Goal: Use online tool/utility: Utilize a website feature to perform a specific function

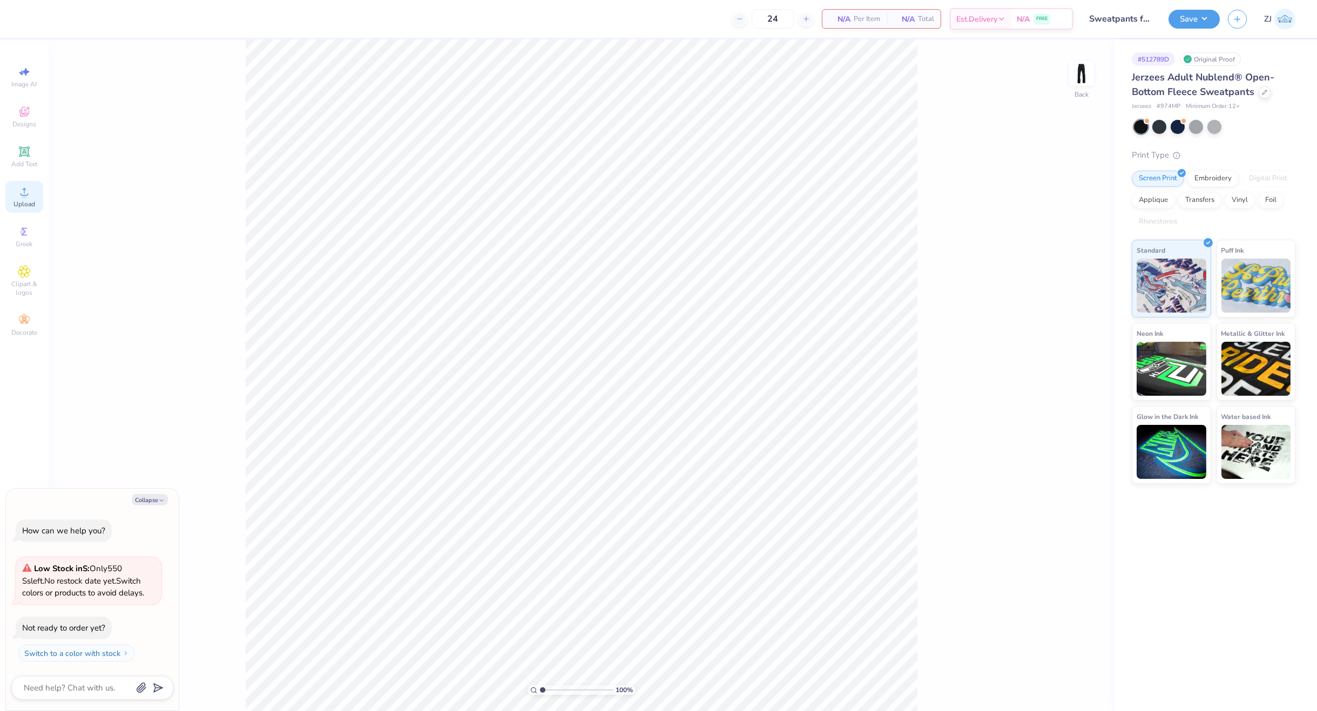
click at [22, 190] on icon at bounding box center [24, 191] width 13 height 13
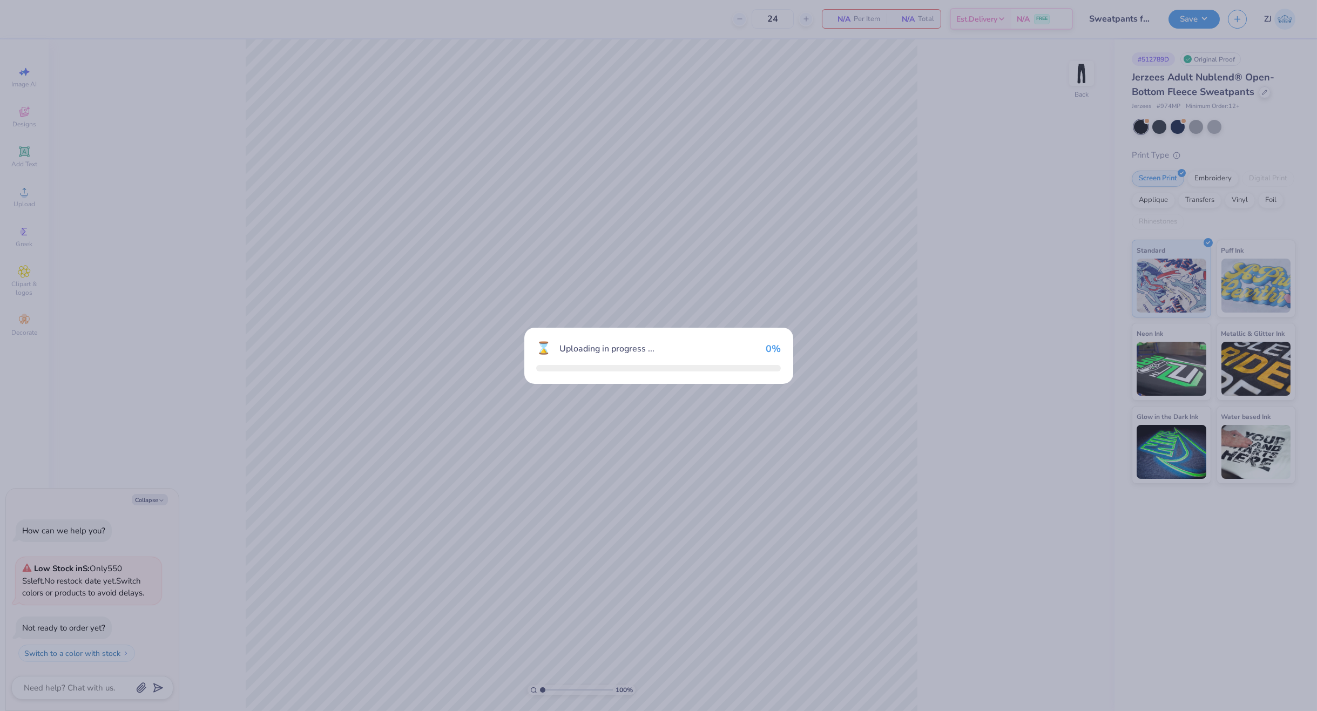
type textarea "x"
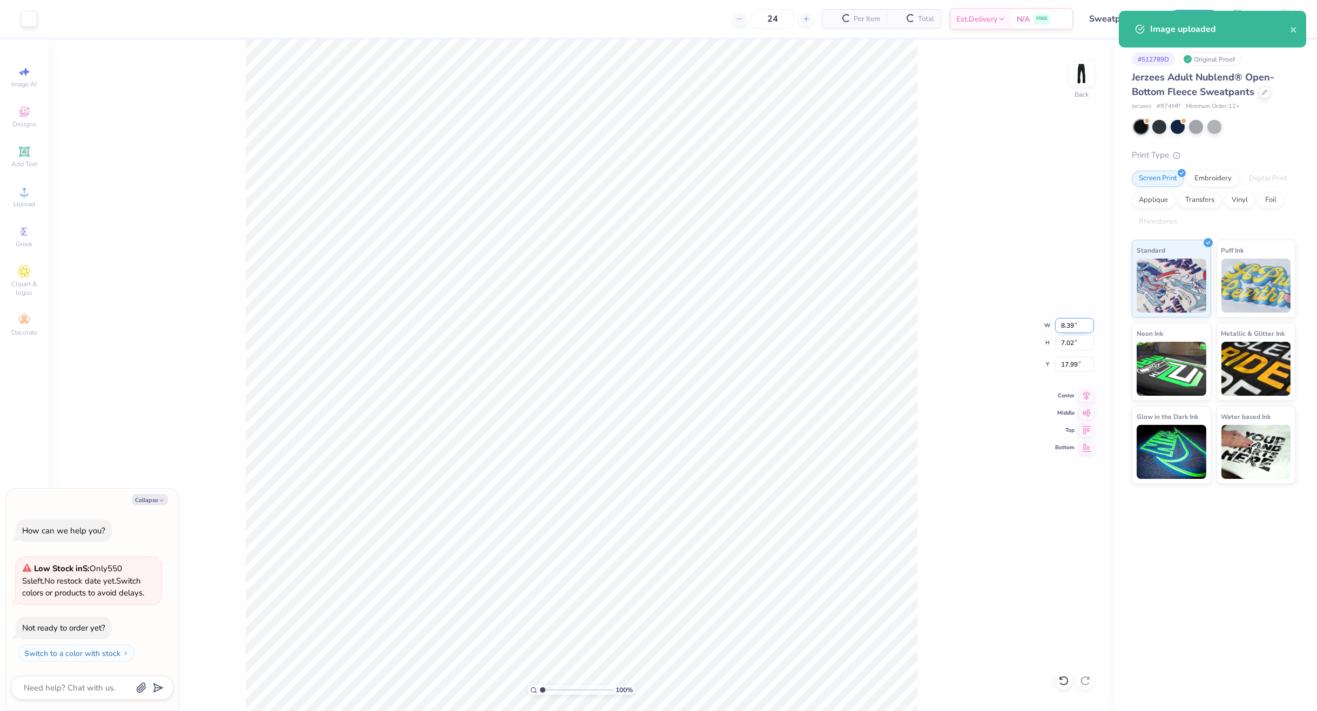
click at [1067, 325] on input "8.39" at bounding box center [1074, 325] width 39 height 15
type input "3.5"
type textarea "x"
type input "3.50"
type input "2.93"
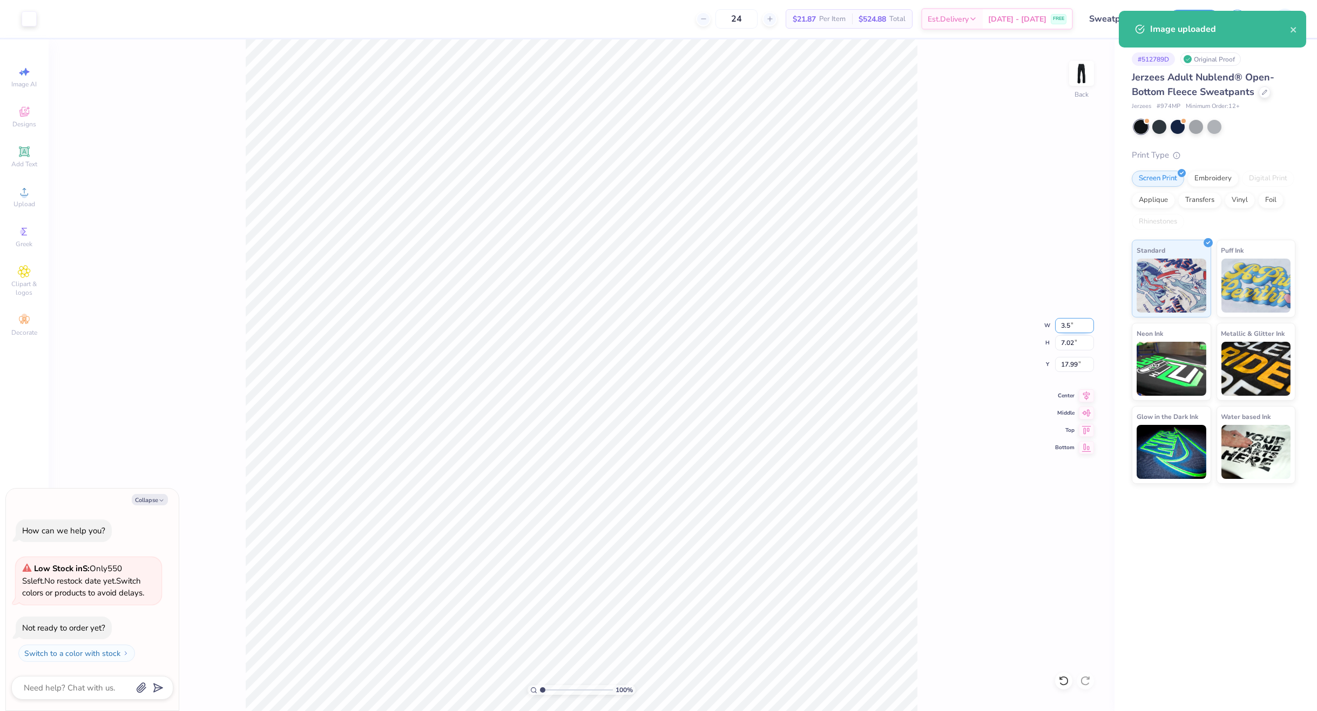
type input "20.04"
type textarea "x"
type input "4.54"
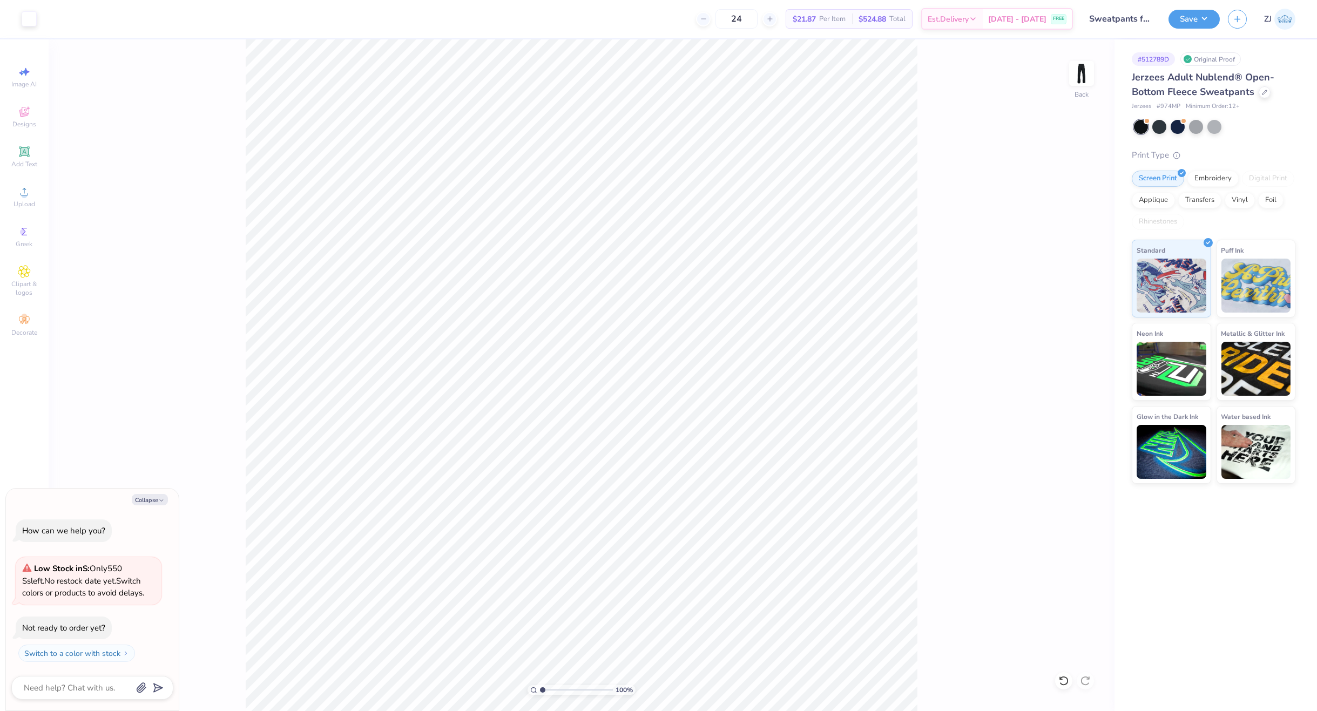
type textarea "x"
click at [1078, 362] on input "4.54" at bounding box center [1074, 364] width 39 height 15
type input "6"
type textarea "x"
type input "6.00"
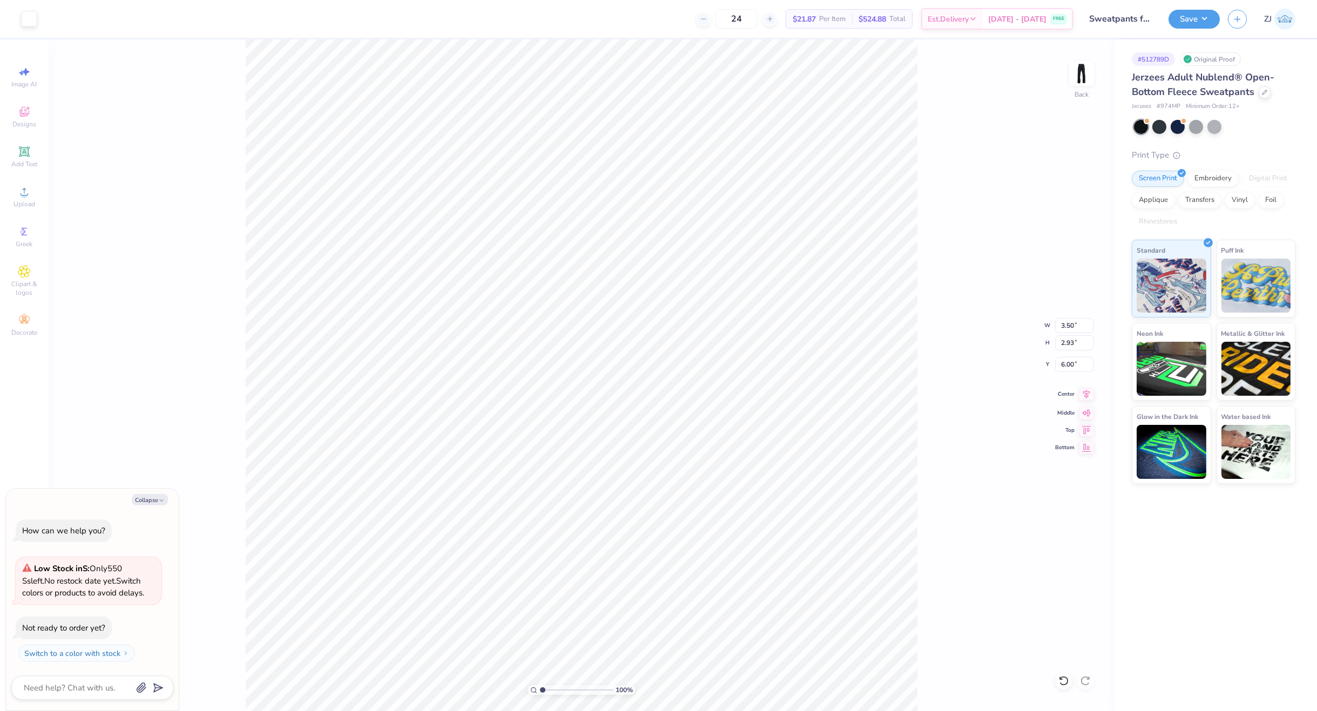
click at [1084, 391] on icon at bounding box center [1086, 394] width 15 height 13
click at [1198, 22] on button "Save" at bounding box center [1194, 17] width 51 height 19
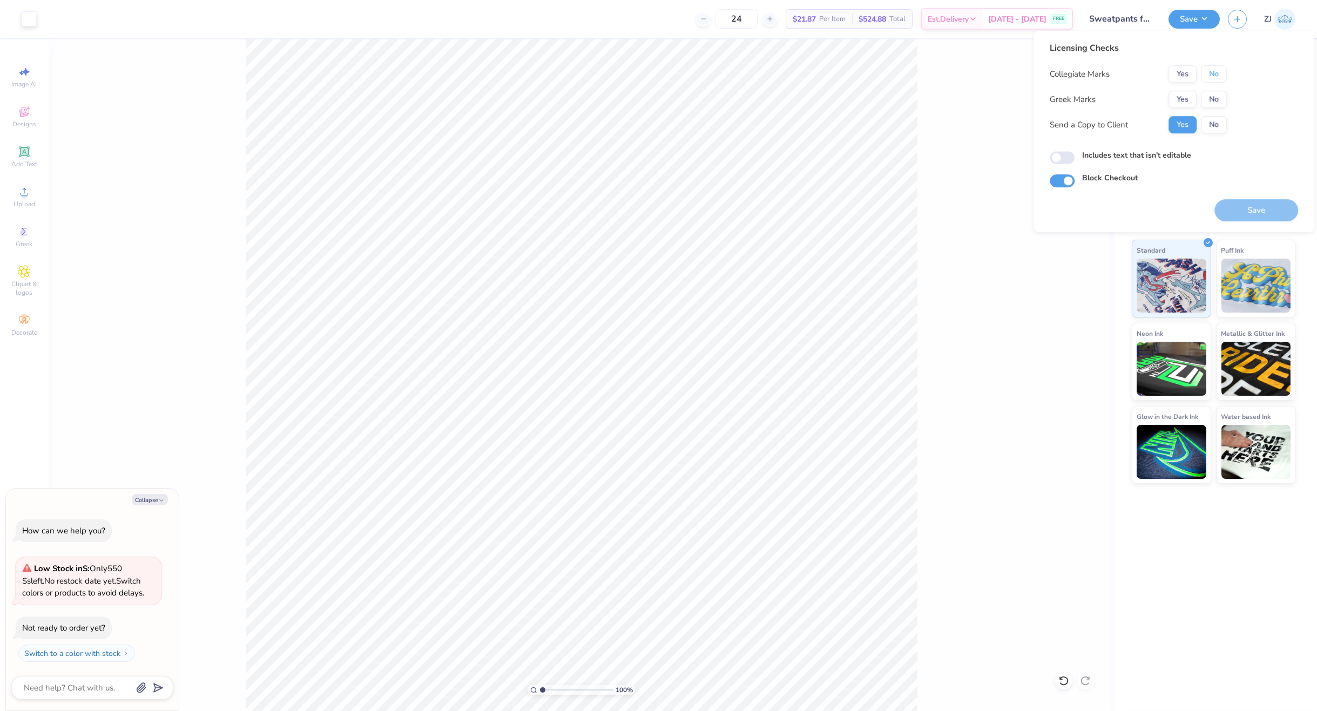
drag, startPoint x: 1205, startPoint y: 72, endPoint x: 1212, endPoint y: 88, distance: 17.9
click at [1207, 74] on button "No" at bounding box center [1214, 73] width 26 height 17
click at [1216, 99] on button "No" at bounding box center [1214, 99] width 26 height 17
type textarea "x"
click at [1069, 154] on input "Includes text that isn't editable" at bounding box center [1062, 157] width 25 height 13
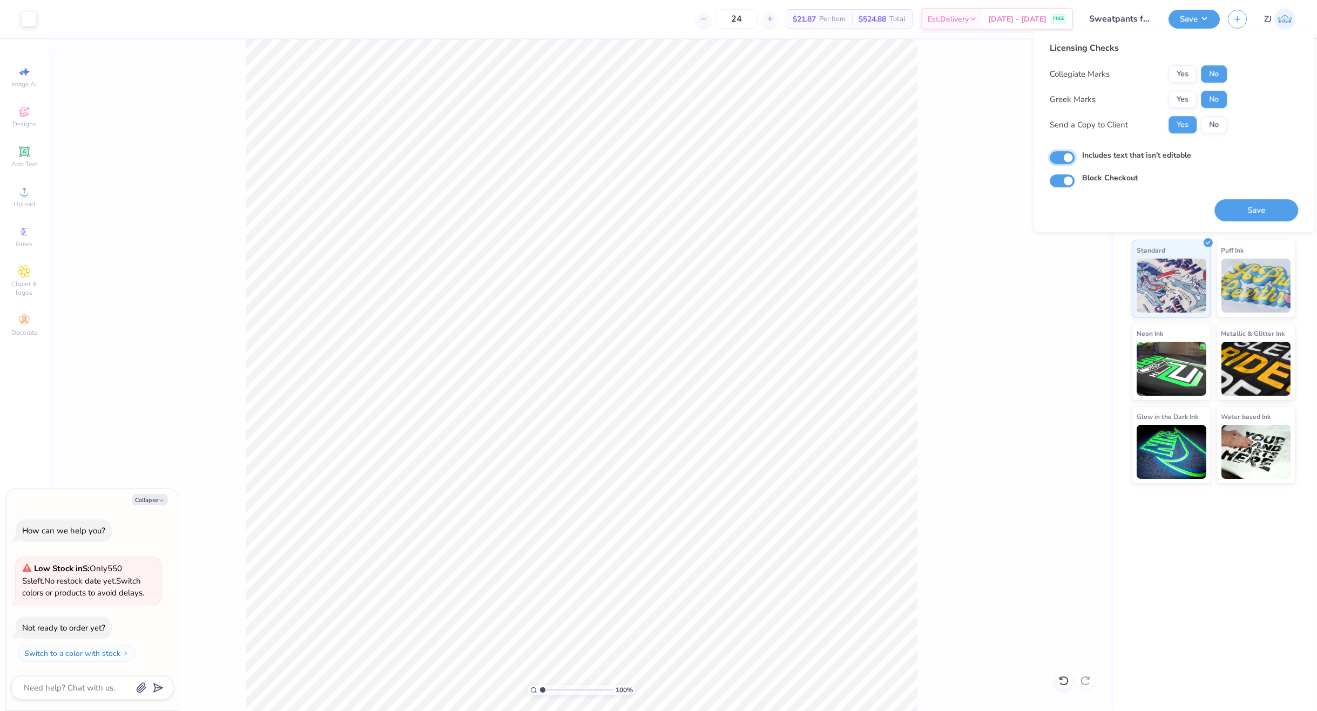
checkbox input "true"
click at [1247, 208] on button "Save" at bounding box center [1256, 210] width 84 height 22
type textarea "x"
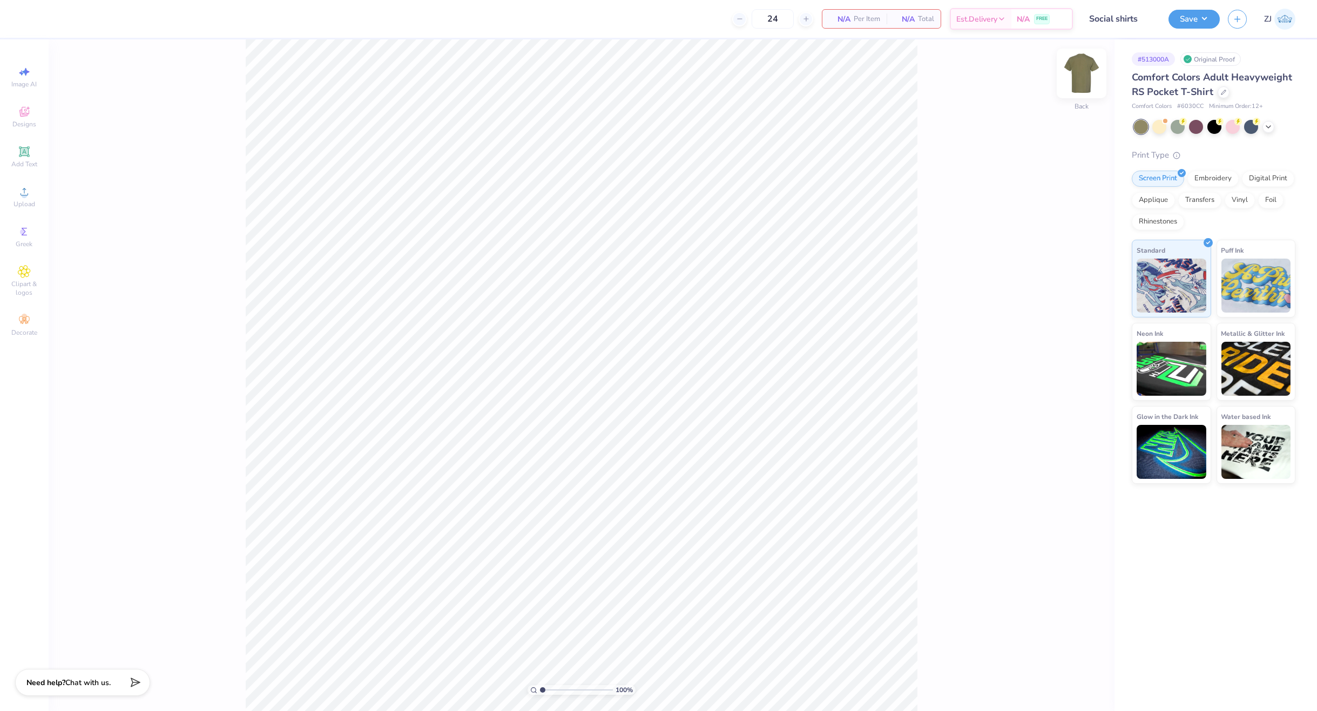
click at [1083, 75] on img at bounding box center [1081, 73] width 43 height 43
click at [1093, 58] on img at bounding box center [1081, 73] width 43 height 43
